Goal: Task Accomplishment & Management: Complete application form

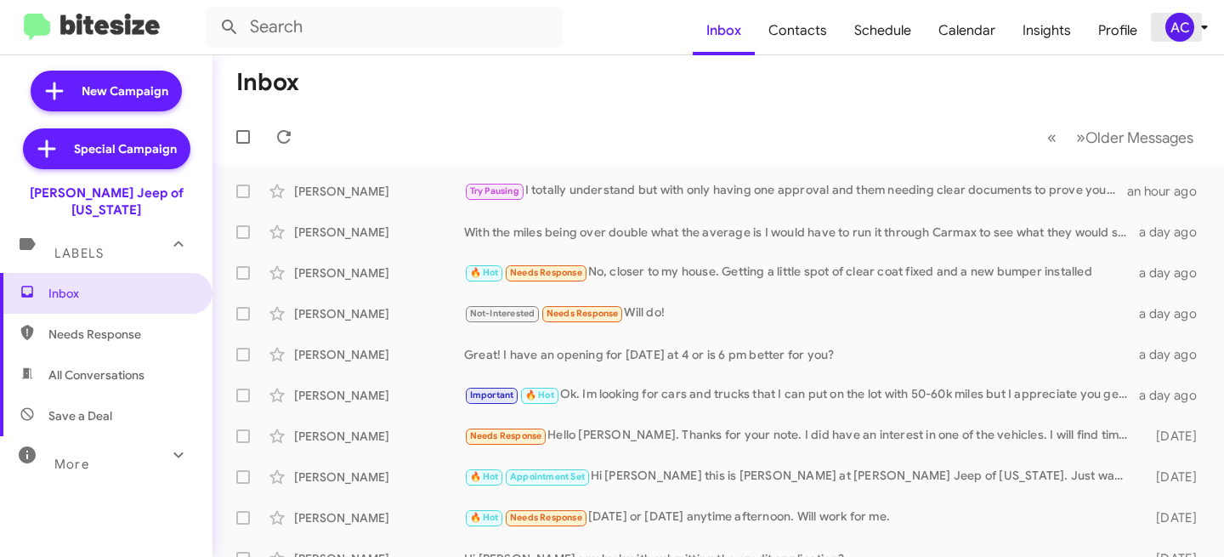
drag, startPoint x: 1182, startPoint y: 17, endPoint x: 1177, endPoint y: 31, distance: 14.5
click at [1182, 17] on div "AC" at bounding box center [1179, 27] width 29 height 29
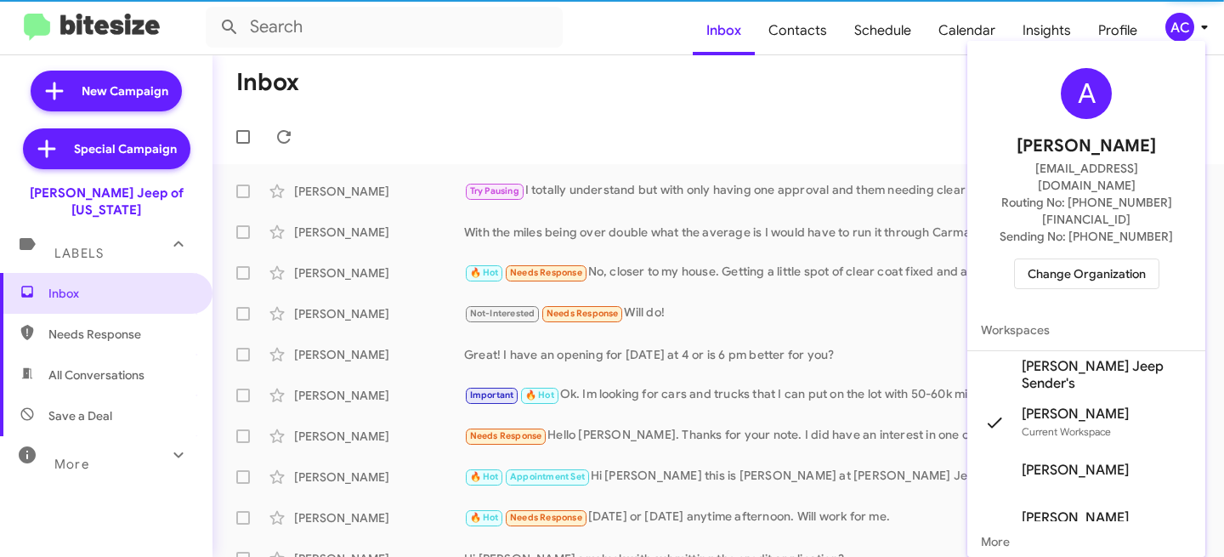
click at [1085, 256] on div "A [PERSON_NAME] [EMAIL_ADDRESS][DOMAIN_NAME] Routing No: [PHONE_NUMBER][FINANCI…" at bounding box center [1086, 179] width 238 height 262
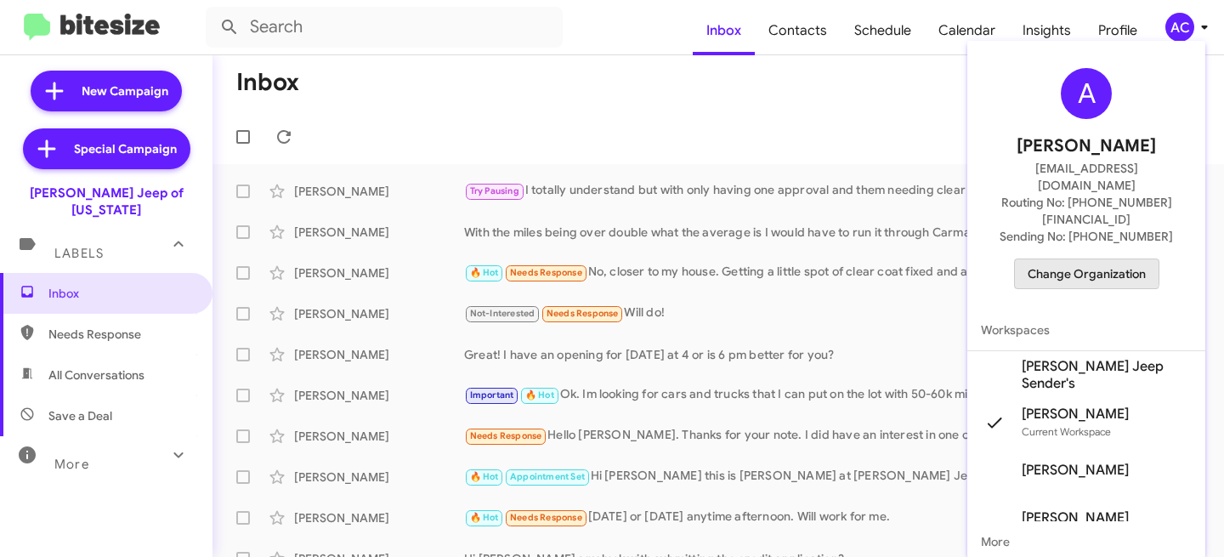
click at [1080, 259] on span "Change Organization" at bounding box center [1087, 273] width 118 height 29
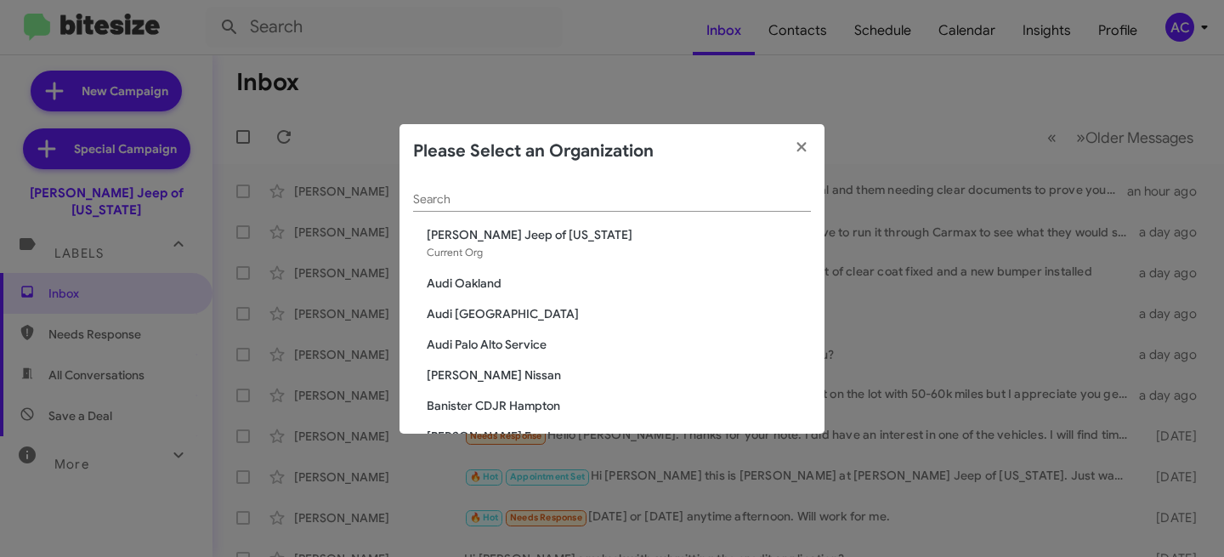
click at [637, 185] on div "Search" at bounding box center [612, 195] width 398 height 33
paste input "[PERSON_NAME] Elmhurst Toyota"
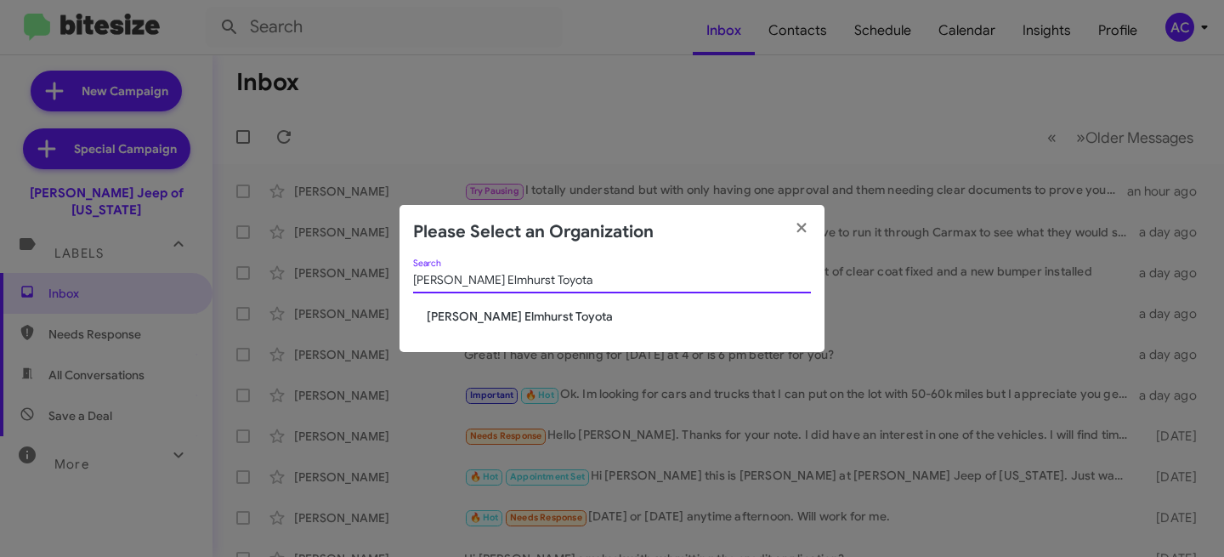
type input "[PERSON_NAME] Elmhurst Toyota"
click at [539, 308] on span "[PERSON_NAME] Elmhurst Toyota" at bounding box center [619, 316] width 384 height 17
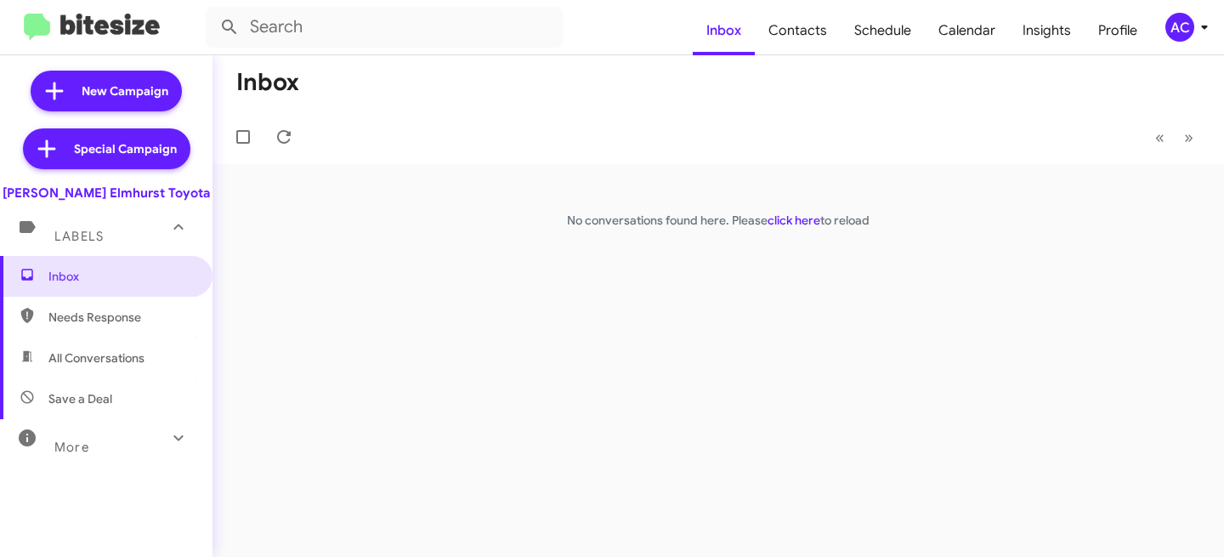
click at [1186, 25] on div "AC" at bounding box center [1179, 27] width 29 height 29
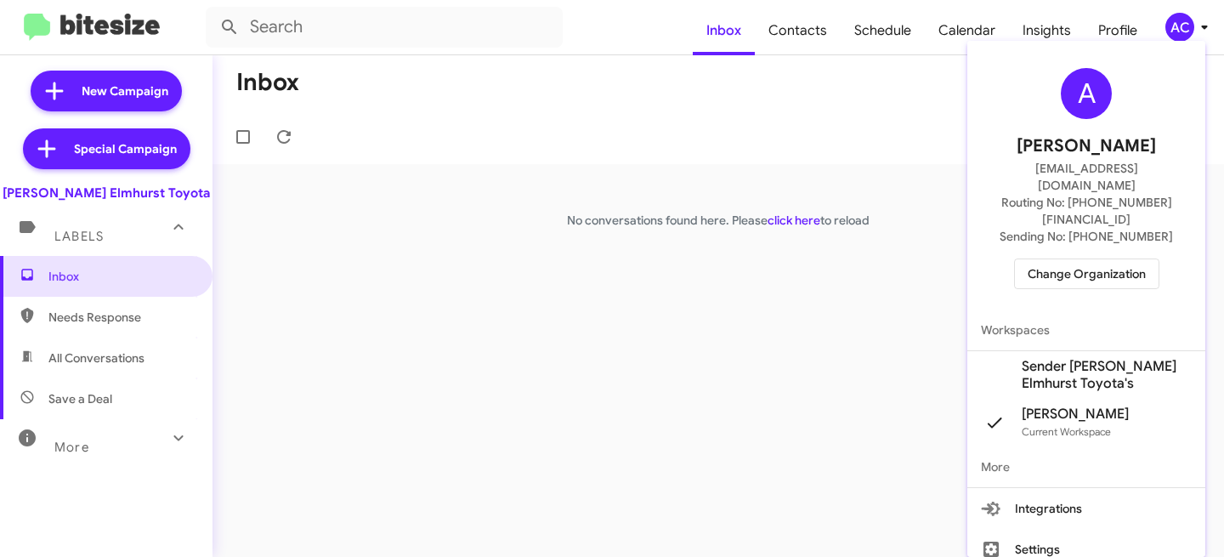
click at [1024, 358] on span "Sender McGrath Elmhurst Toyota's" at bounding box center [1107, 375] width 170 height 34
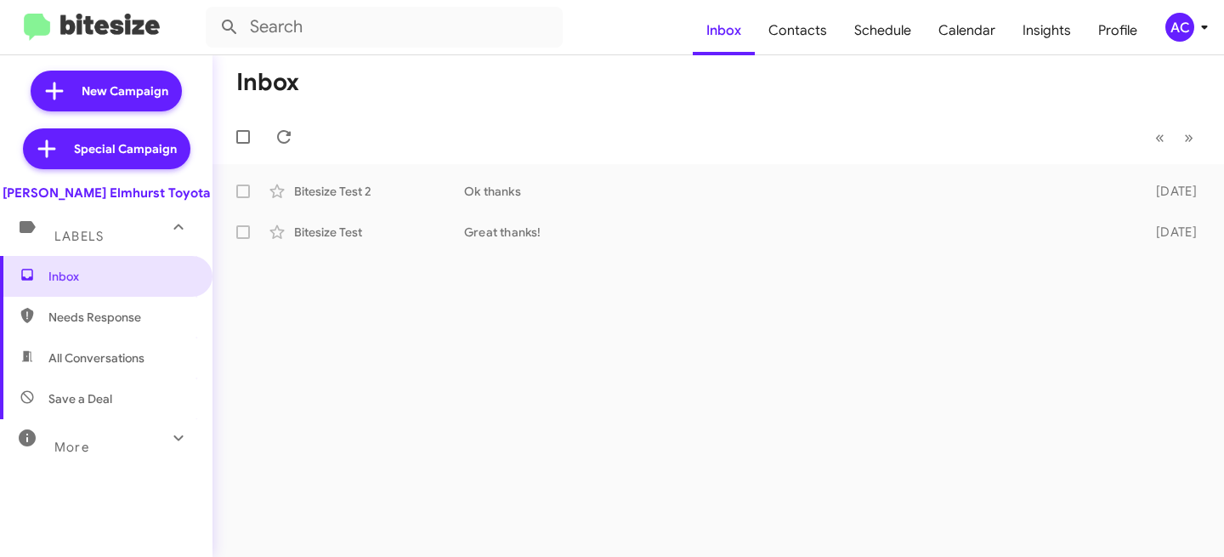
click at [803, 56] on mat-toolbar-row "Inbox" at bounding box center [719, 82] width 1012 height 54
click at [806, 39] on span "Contacts" at bounding box center [798, 30] width 86 height 49
type input "in:groups"
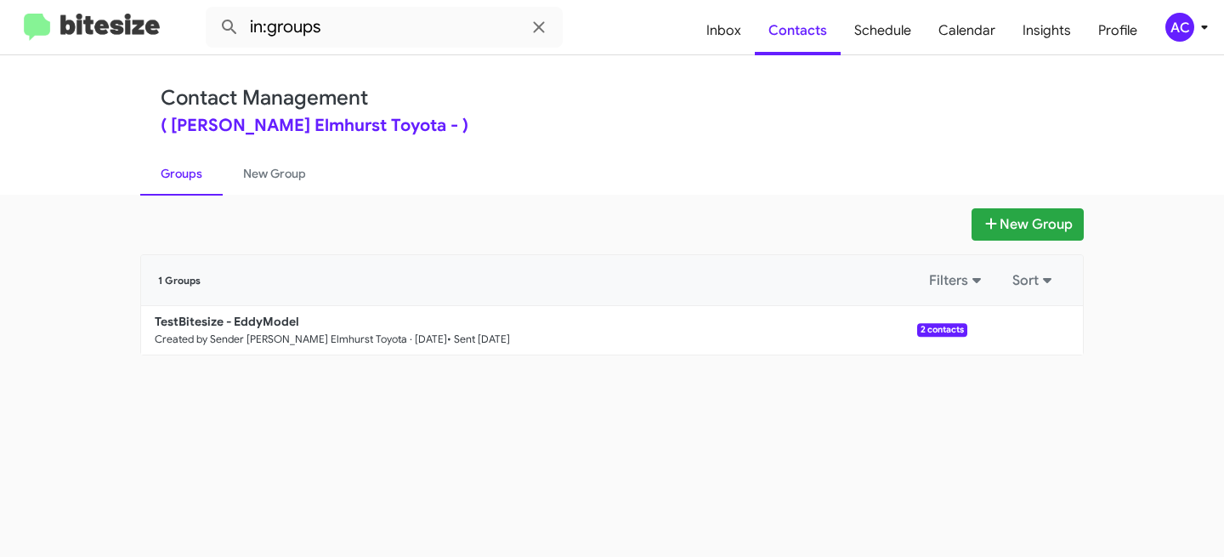
drag, startPoint x: 660, startPoint y: 190, endPoint x: 683, endPoint y: 203, distance: 26.7
click at [660, 190] on ul "Groups New Group" at bounding box center [612, 172] width 944 height 43
click at [1025, 224] on button "New Group" at bounding box center [1028, 224] width 112 height 32
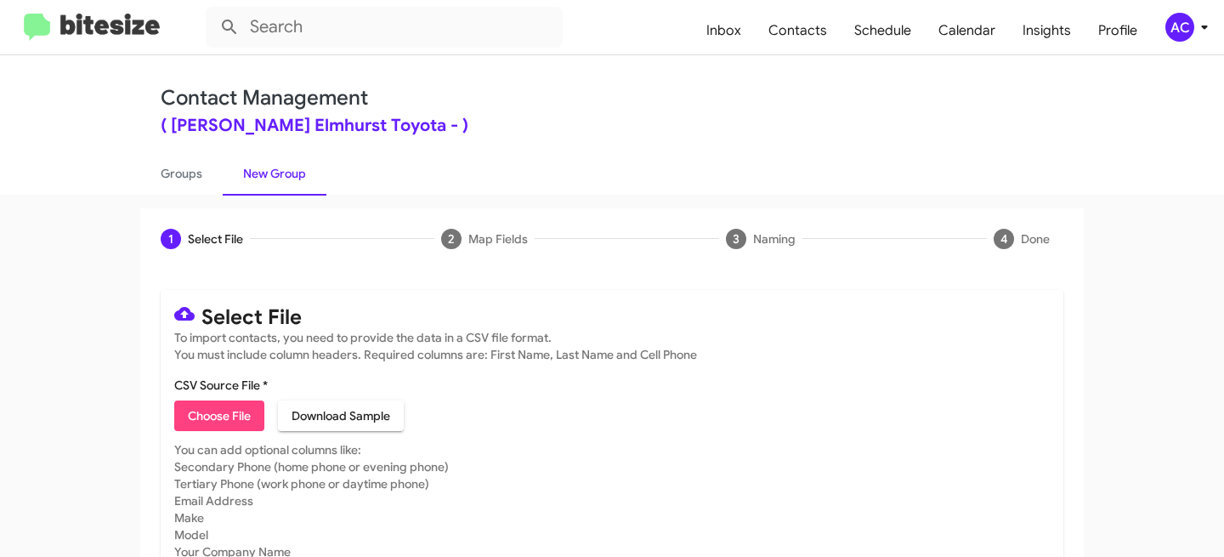
click at [209, 442] on mat-card-subtitle "You can add optional columns like: Secondary Phone (home phone or evening phone…" at bounding box center [612, 543] width 876 height 204
click at [212, 425] on span "Choose File" at bounding box center [219, 415] width 63 height 31
type input "McgrathElmToy-Opt - DATA"
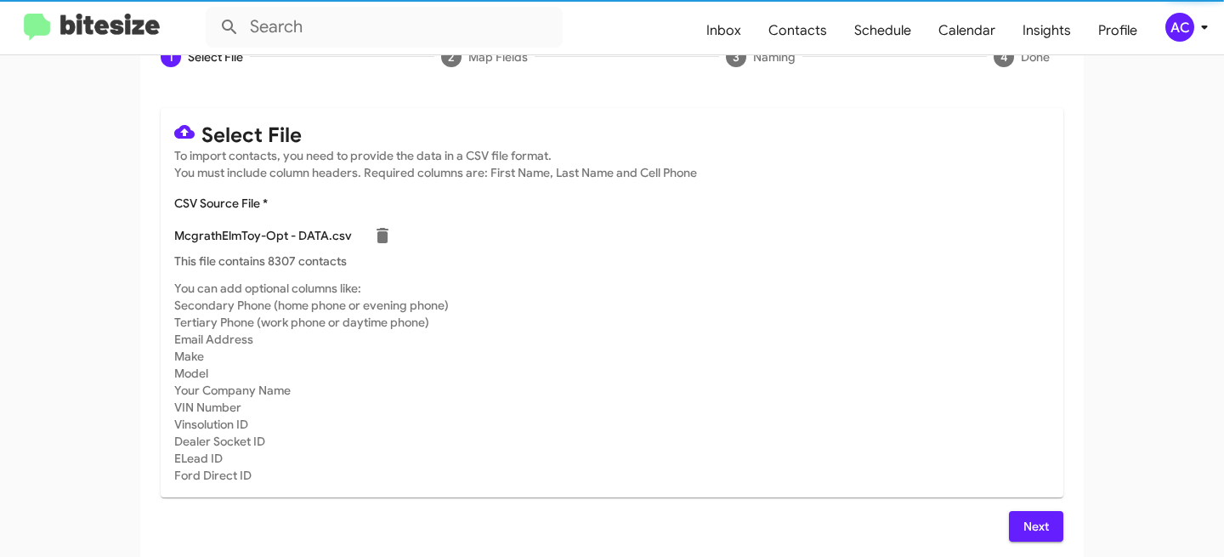
scroll to position [187, 0]
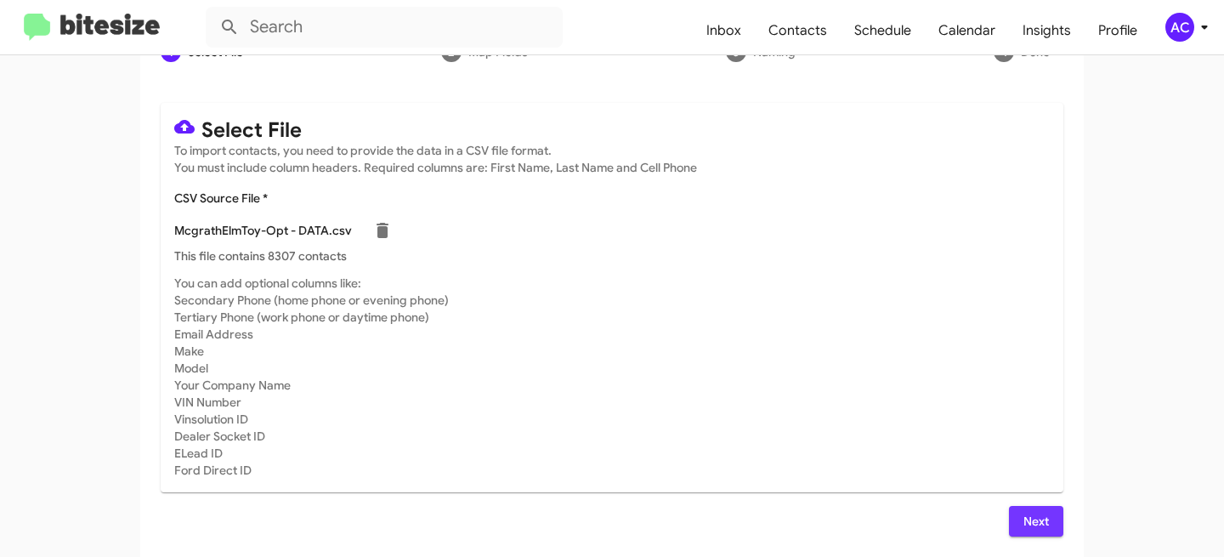
click at [1013, 512] on button "Next" at bounding box center [1036, 521] width 54 height 31
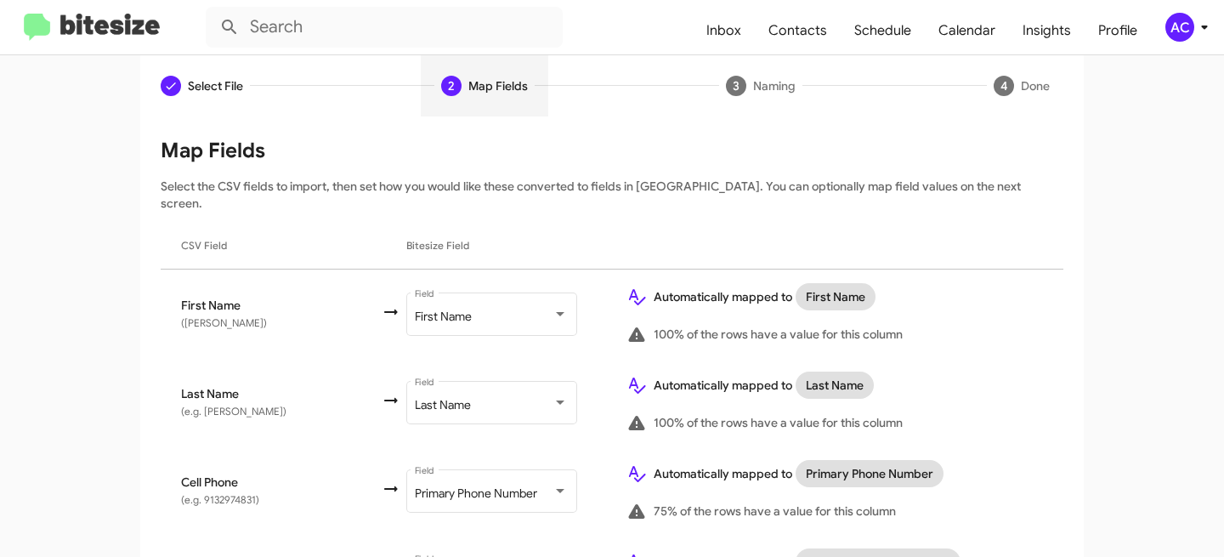
scroll to position [419, 0]
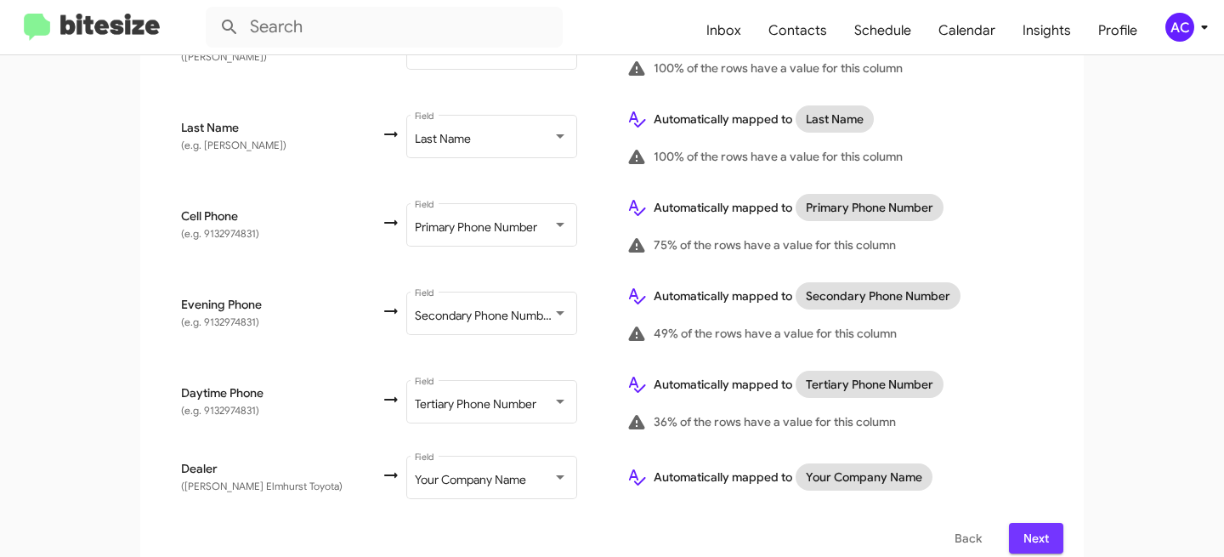
click at [1043, 523] on button "Next" at bounding box center [1036, 538] width 54 height 31
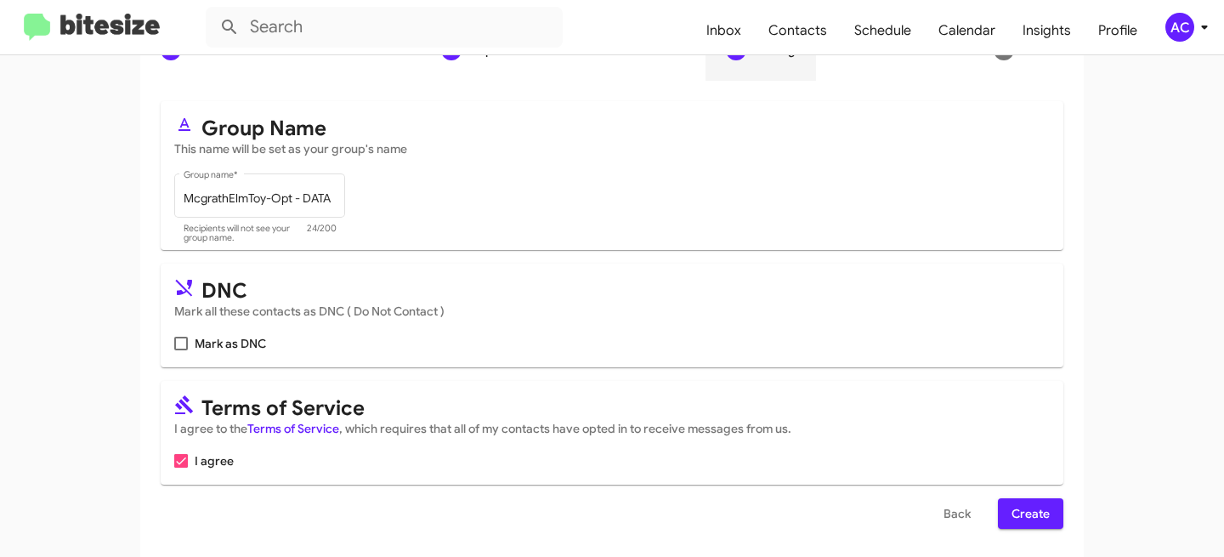
scroll to position [195, 0]
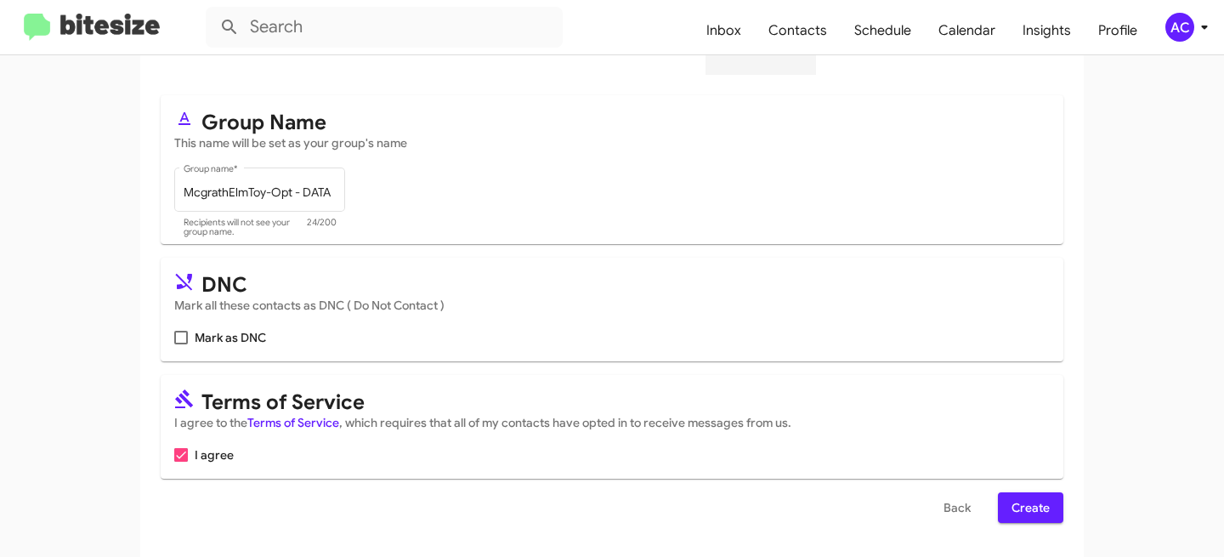
click at [232, 335] on span "Mark as DNC" at bounding box center [230, 337] width 71 height 20
click at [181, 344] on input "Mark as DNC" at bounding box center [180, 344] width 1 height 1
checkbox input "true"
click at [1027, 496] on span "Create" at bounding box center [1031, 507] width 38 height 31
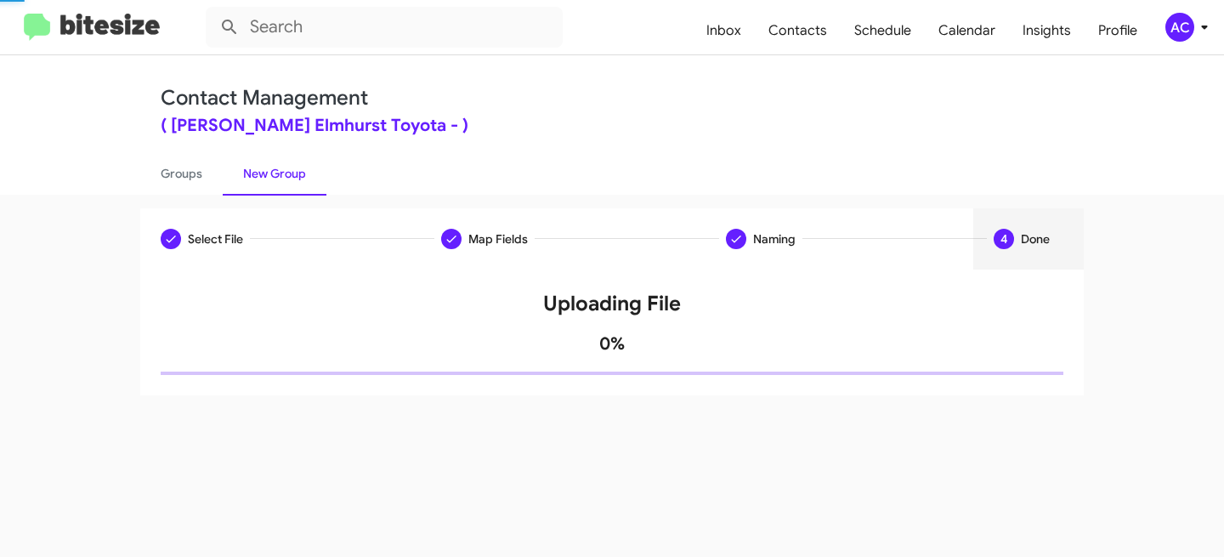
scroll to position [0, 0]
